Goal: Task Accomplishment & Management: Manage account settings

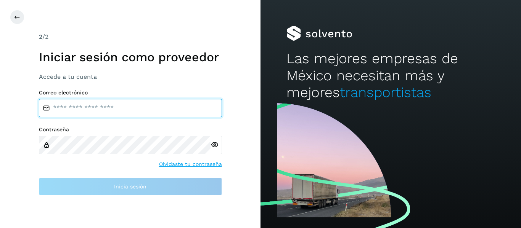
click at [106, 106] on input "email" at bounding box center [130, 108] width 183 height 18
type input "**********"
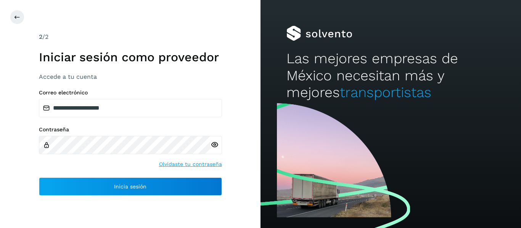
click at [217, 149] on icon at bounding box center [215, 145] width 8 height 8
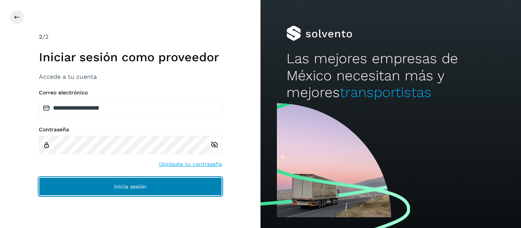
click at [133, 193] on button "Inicia sesión" at bounding box center [130, 187] width 183 height 18
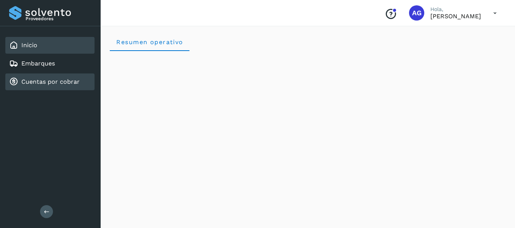
click at [44, 84] on link "Cuentas por cobrar" at bounding box center [50, 81] width 58 height 7
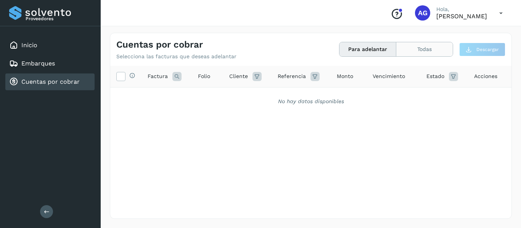
click at [430, 47] on button "Todas" at bounding box center [424, 49] width 56 height 14
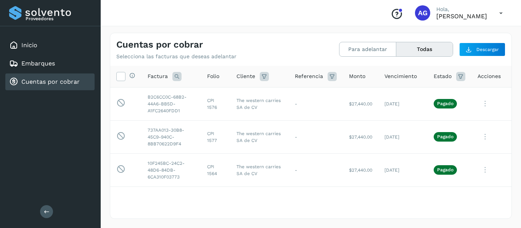
click at [352, 59] on div "Cuentas por cobrar Selecciona las facturas que deseas adelantar Para adelantar …" at bounding box center [310, 46] width 401 height 27
click at [396, 56] on button "Para adelantar" at bounding box center [424, 49] width 56 height 14
